Goal: Find specific page/section: Find specific page/section

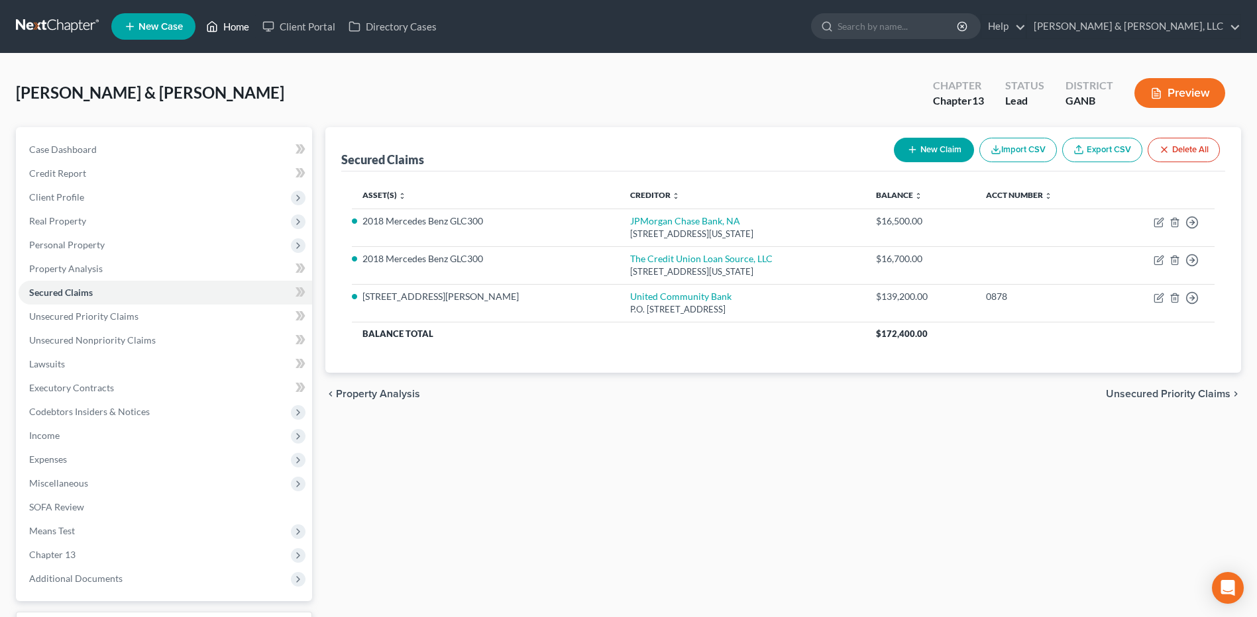
click at [236, 32] on link "Home" at bounding box center [227, 27] width 56 height 24
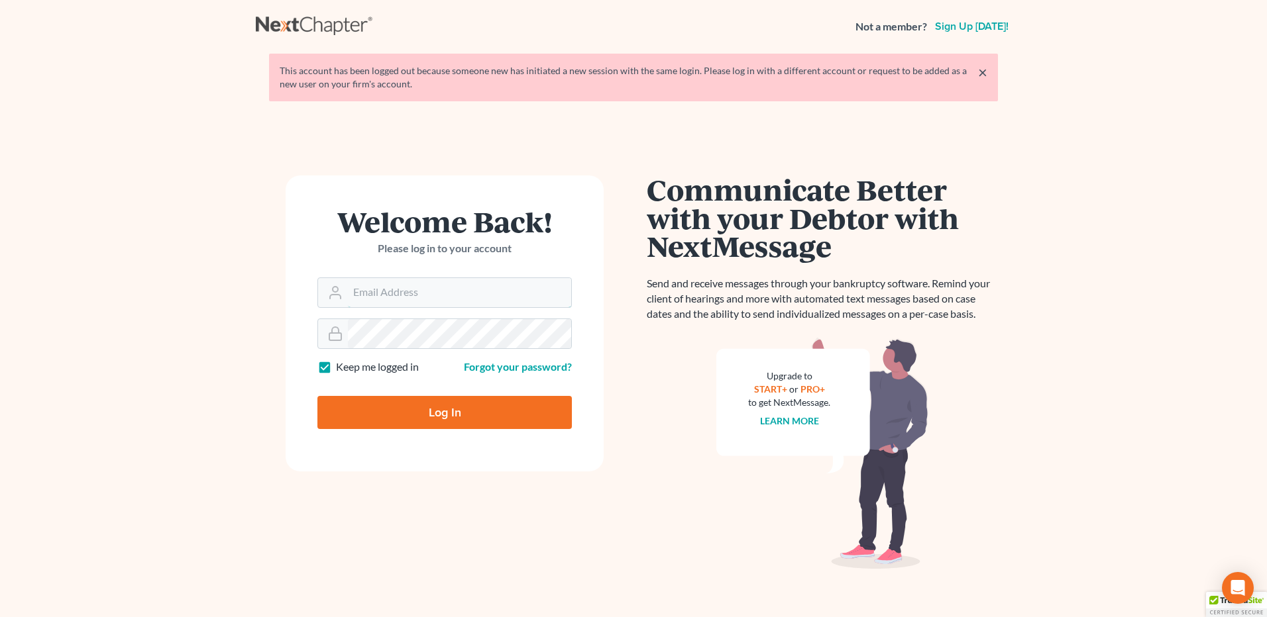
type input "[PERSON_NAME][EMAIL_ADDRESS][DOMAIN_NAME]"
click at [421, 419] on input "Log In" at bounding box center [444, 412] width 254 height 33
type input "Thinking..."
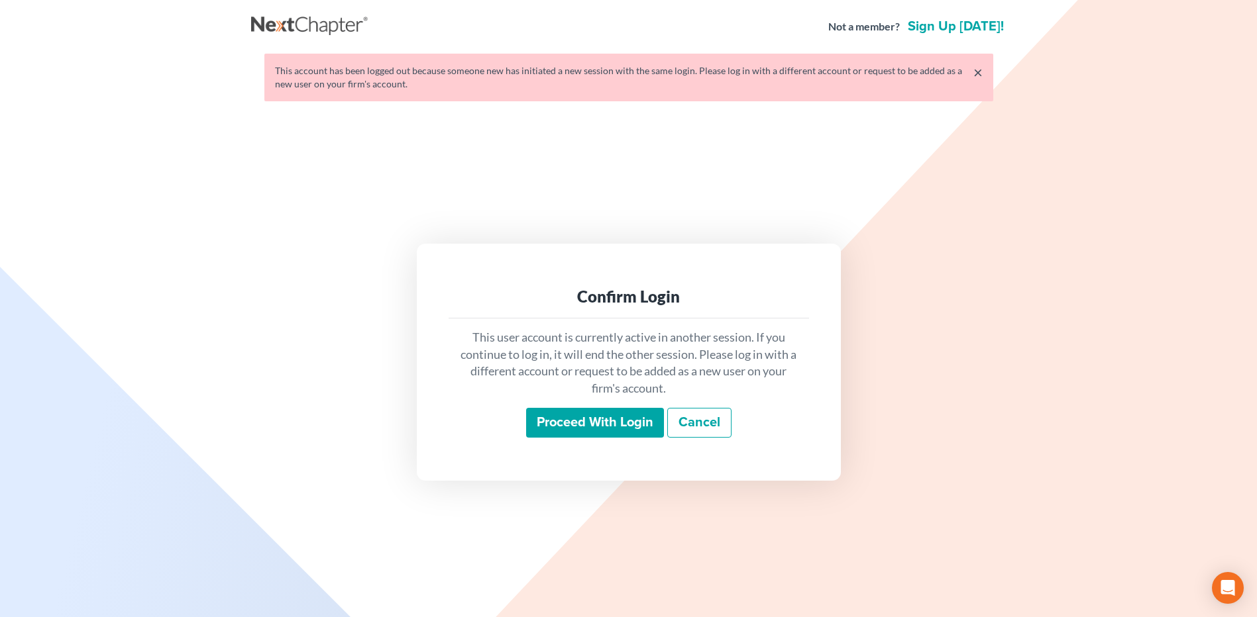
click at [555, 418] on input "Proceed with login" at bounding box center [595, 423] width 138 height 30
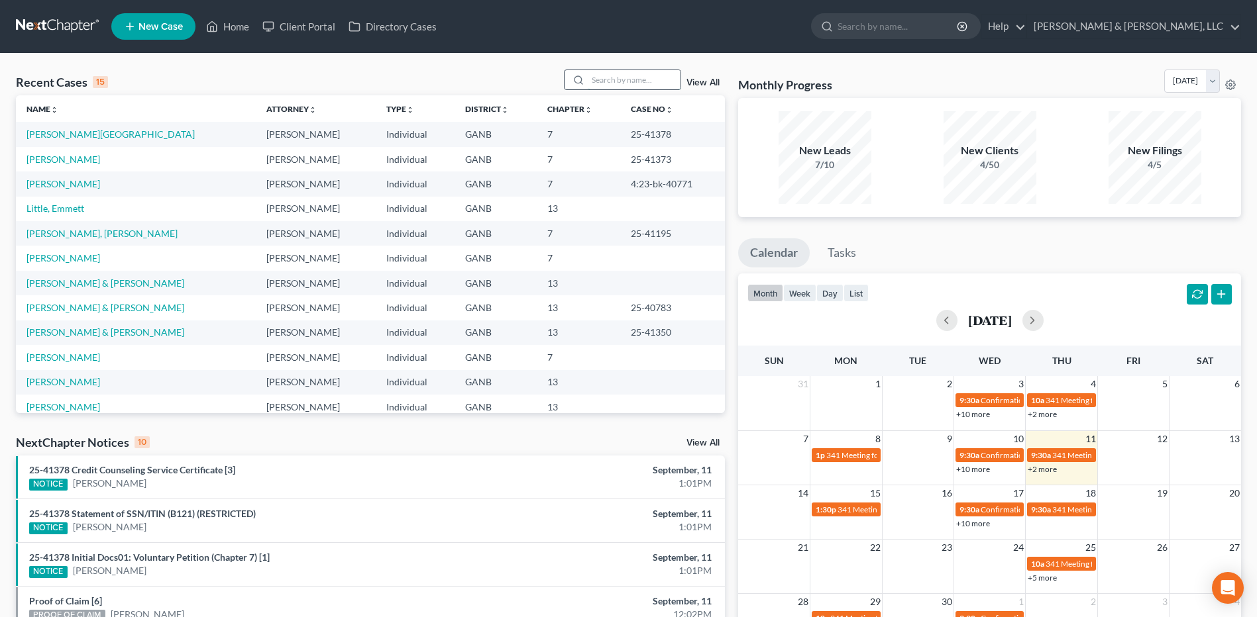
click at [614, 78] on input "search" at bounding box center [634, 79] width 93 height 19
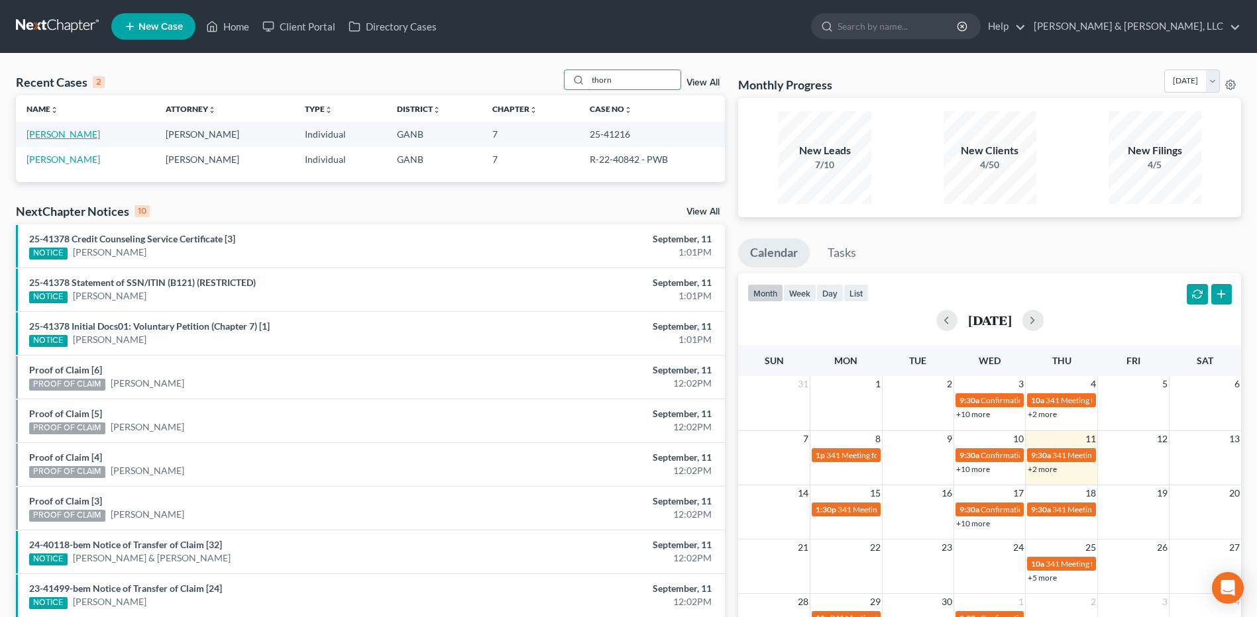
type input "thorn"
click at [56, 132] on link "Thornton, Deborah" at bounding box center [64, 134] width 74 height 11
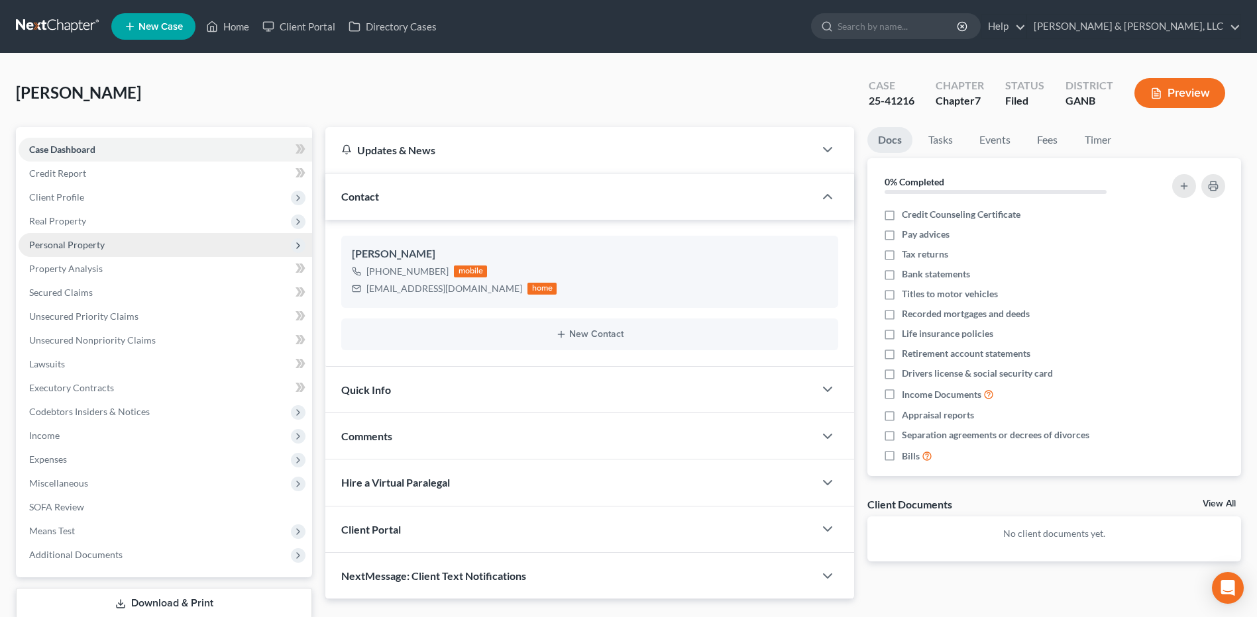
click at [67, 252] on span "Personal Property" at bounding box center [166, 245] width 294 height 24
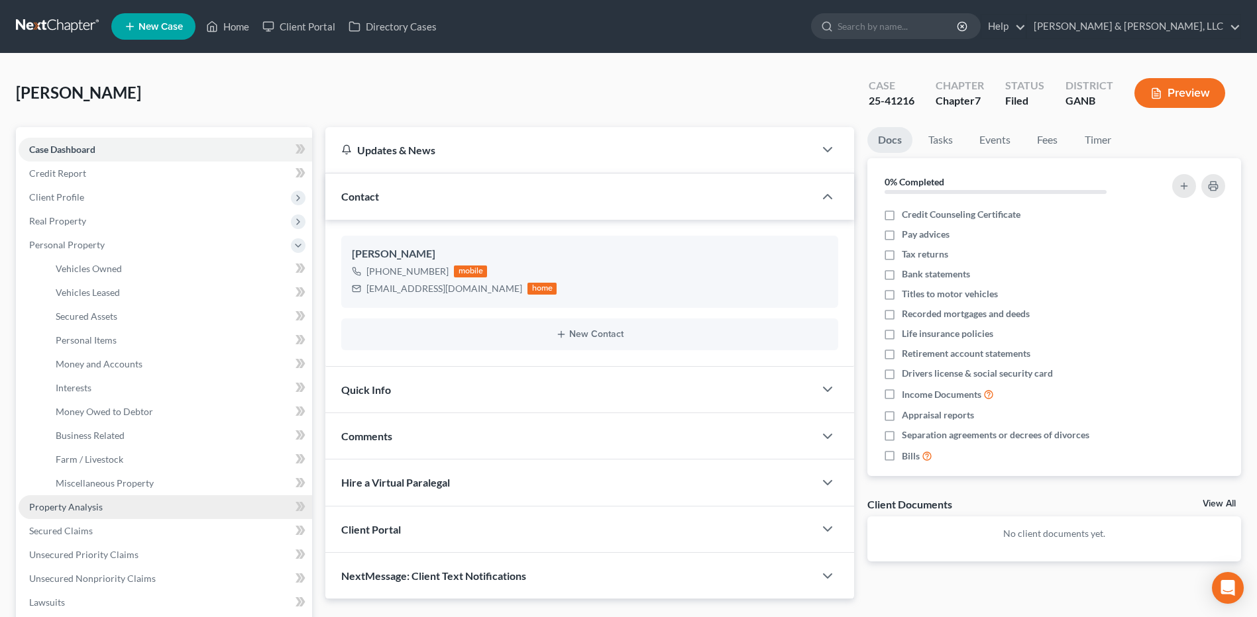
click at [93, 513] on link "Property Analysis" at bounding box center [166, 508] width 294 height 24
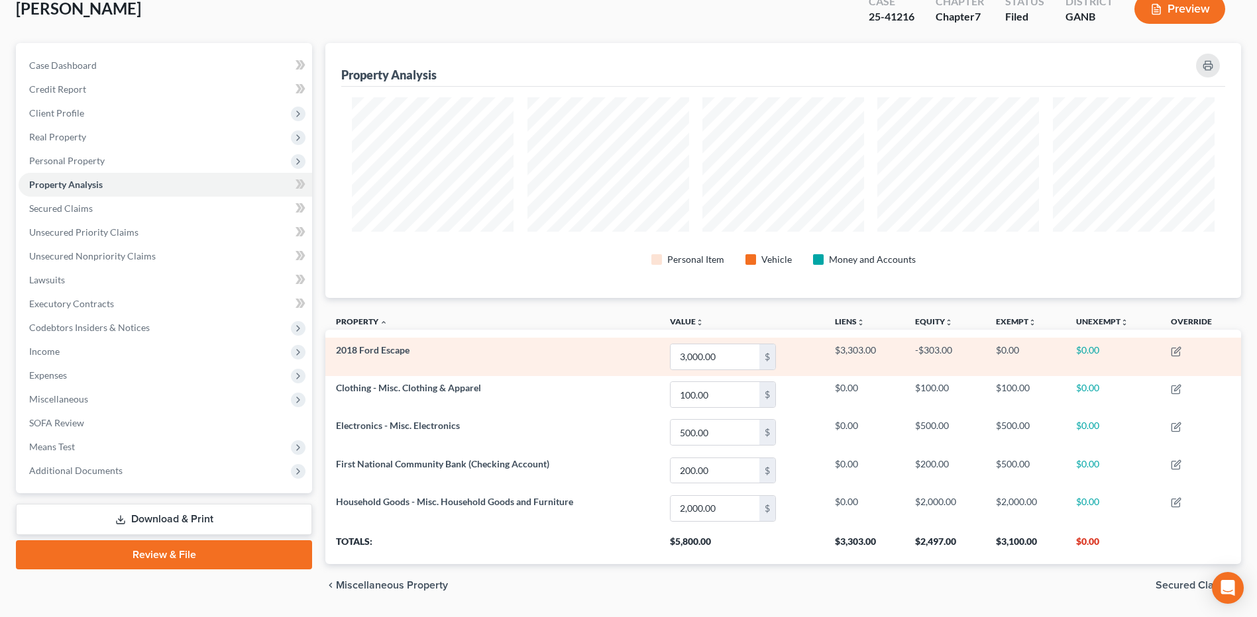
scroll to position [124, 0]
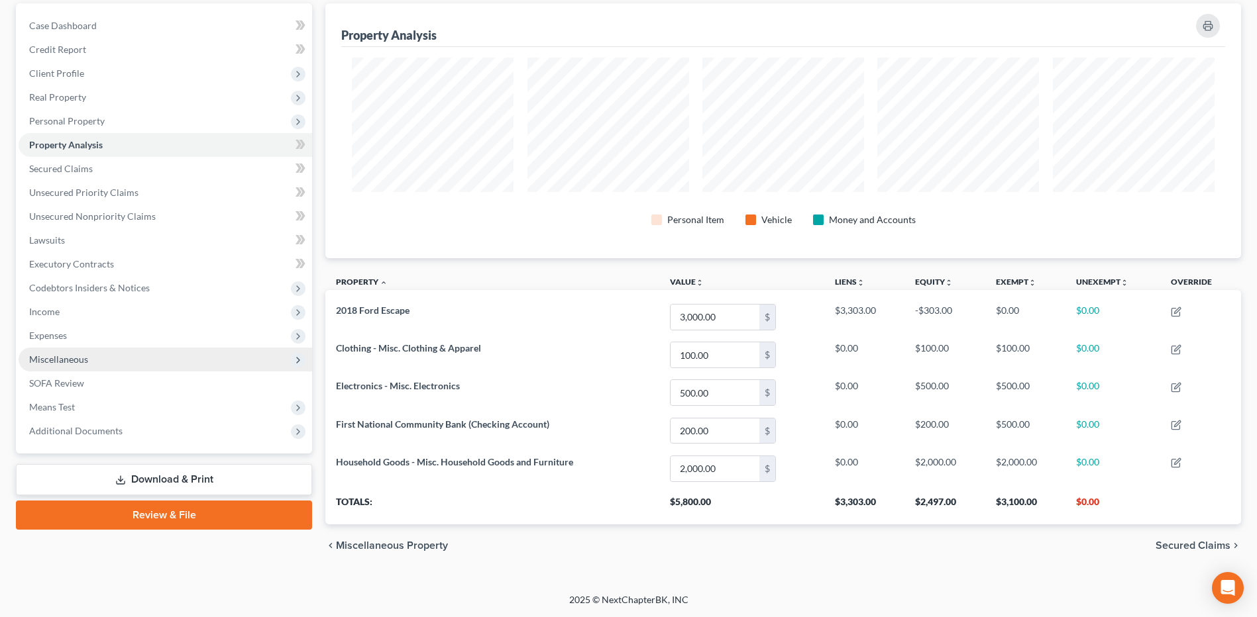
click at [103, 356] on span "Miscellaneous" at bounding box center [166, 360] width 294 height 24
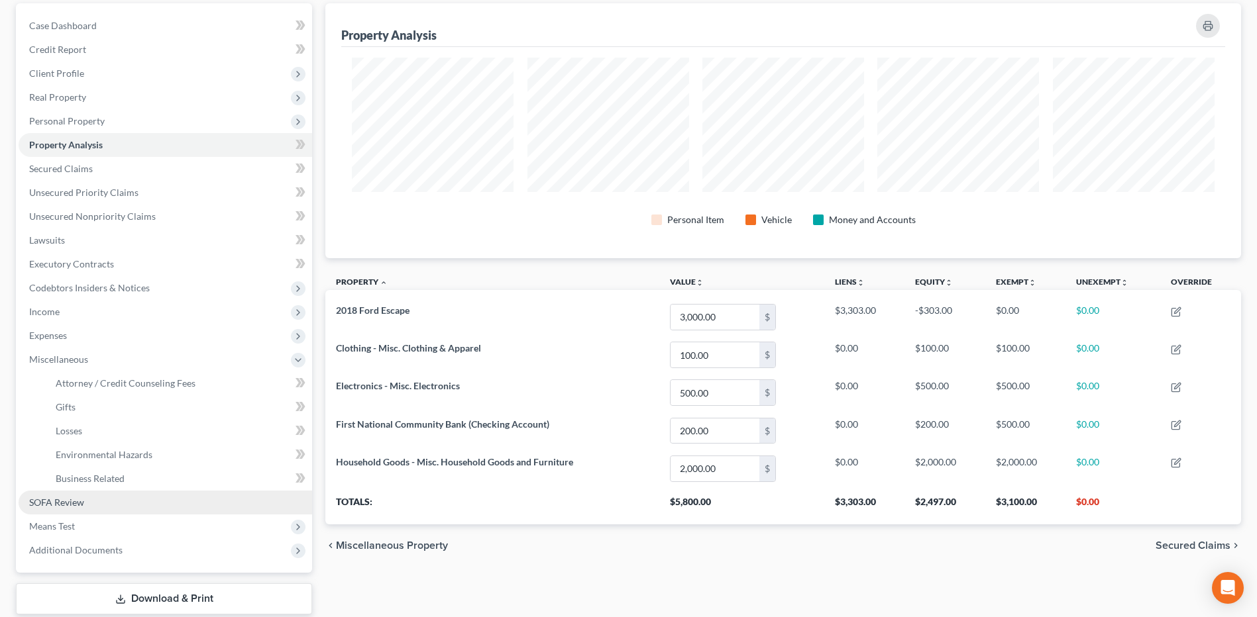
click at [78, 509] on link "SOFA Review" at bounding box center [166, 503] width 294 height 24
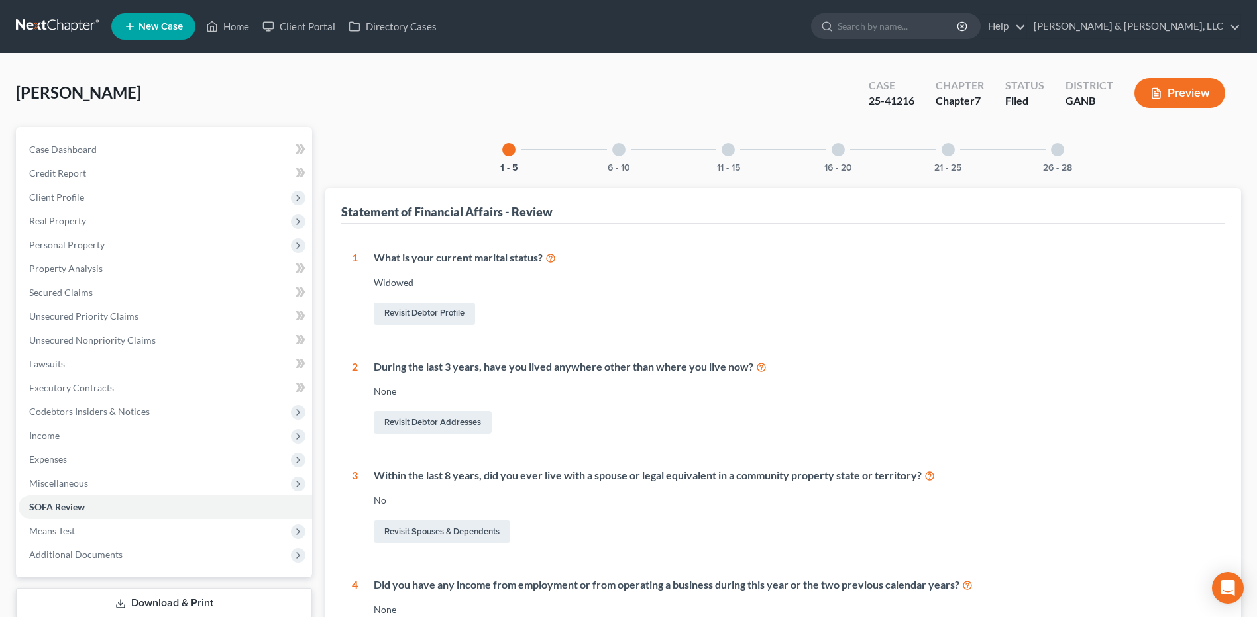
click at [833, 159] on div "16 - 20" at bounding box center [838, 149] width 45 height 45
